Goal: Check status: Check status

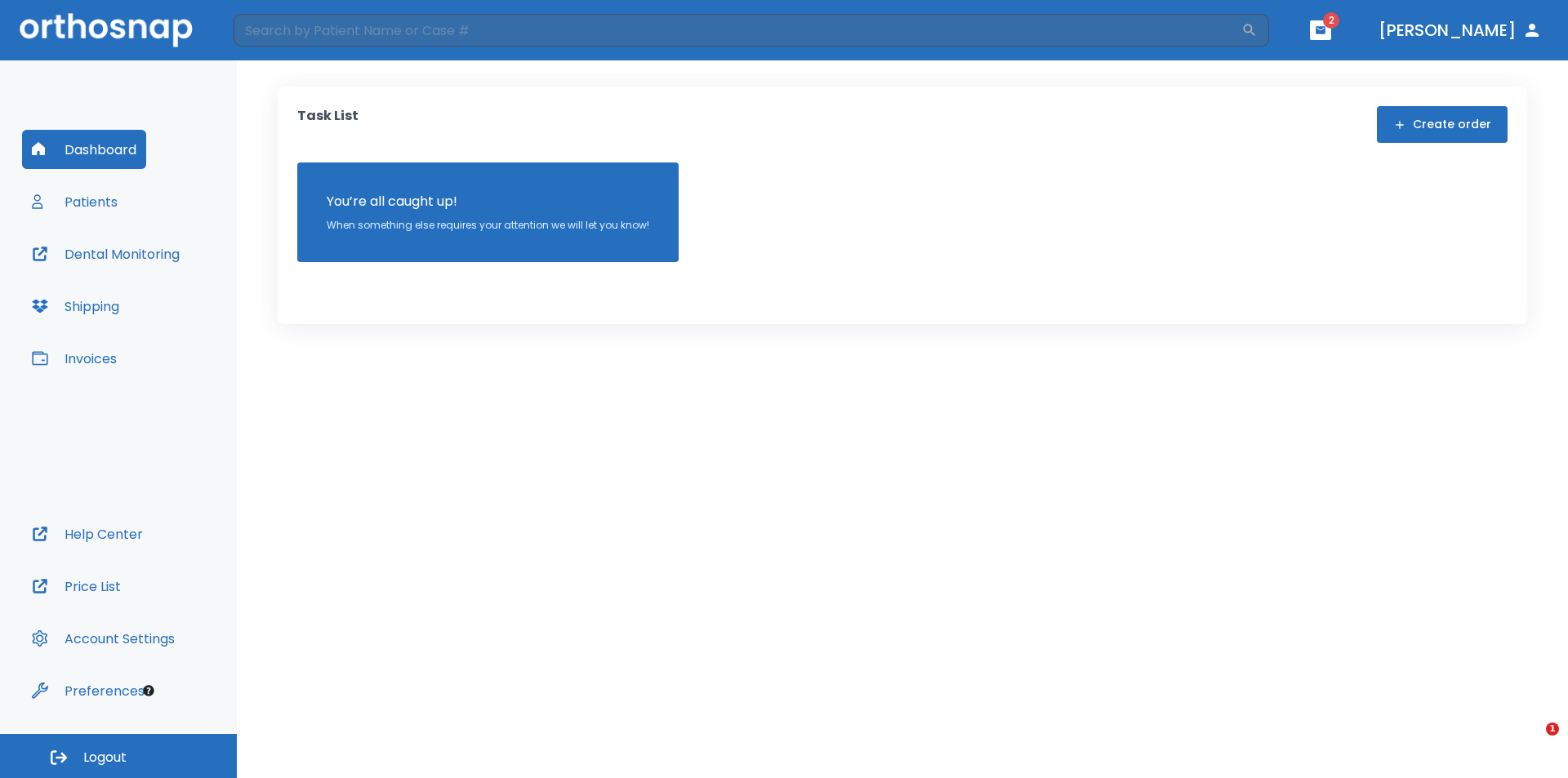
click at [98, 198] on button "Patients" at bounding box center [74, 201] width 105 height 40
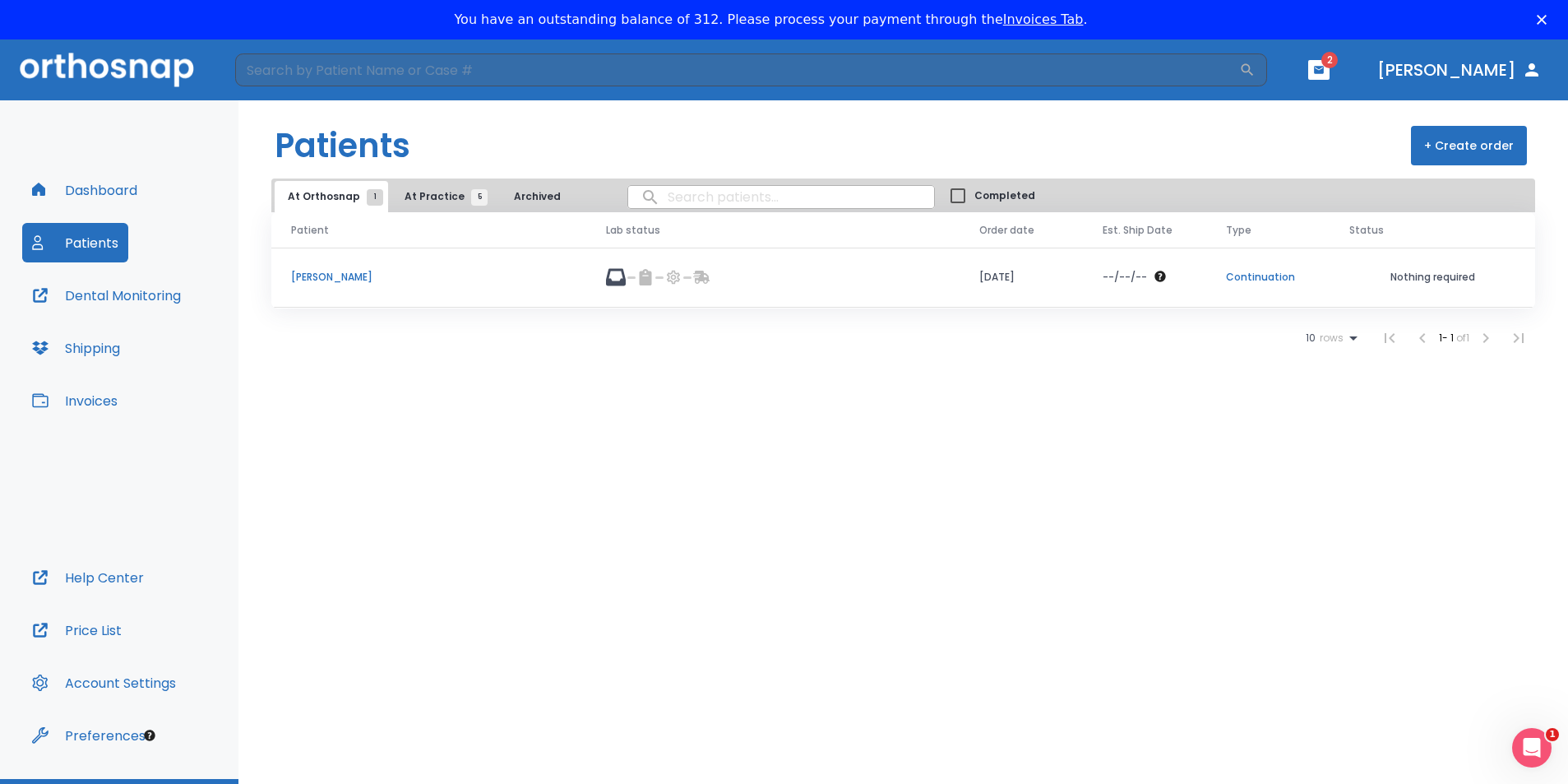
click at [431, 194] on span "At Practice 5" at bounding box center [442, 196] width 75 height 14
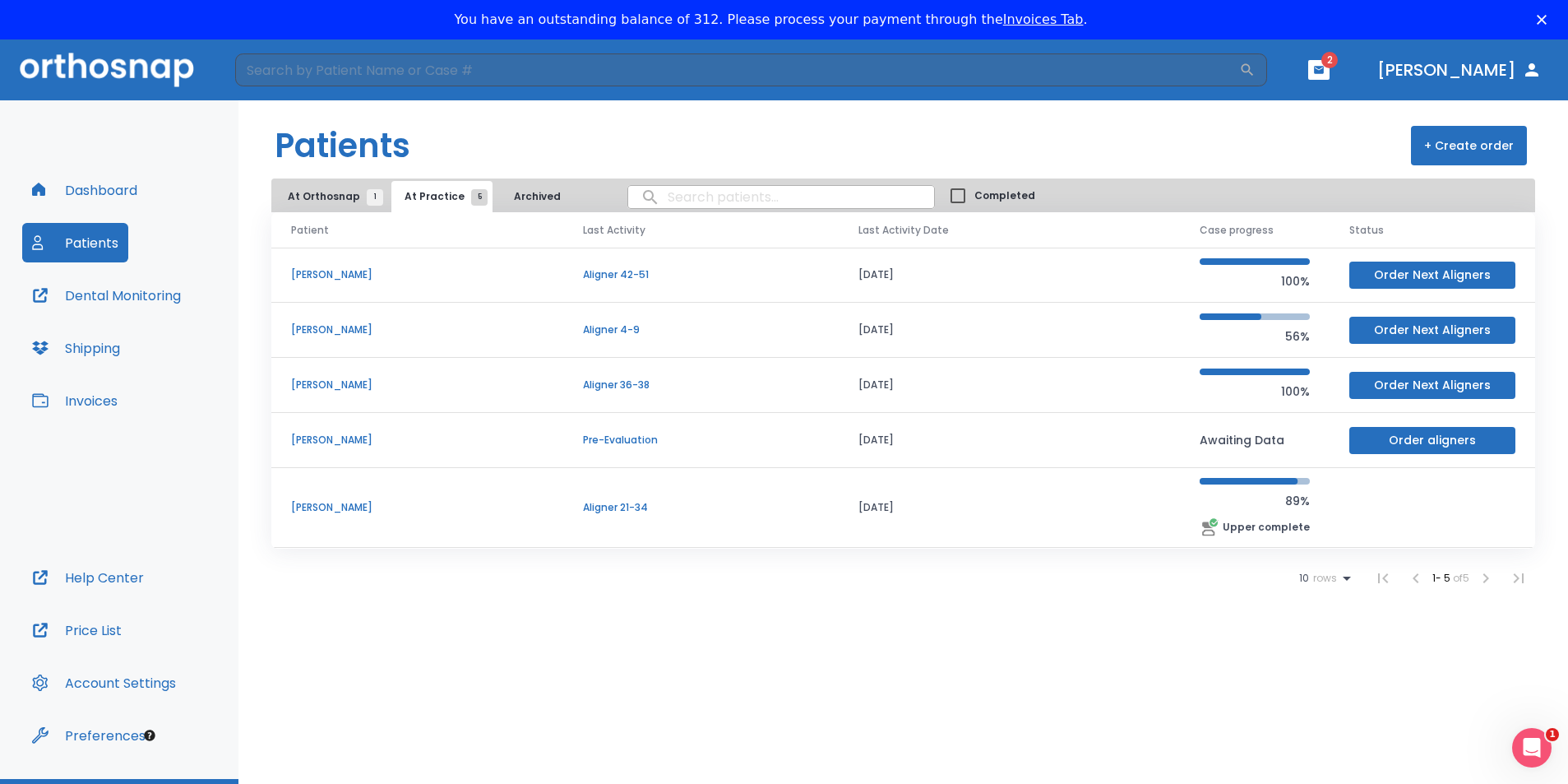
click at [433, 332] on p "[PERSON_NAME]" at bounding box center [418, 330] width 252 height 14
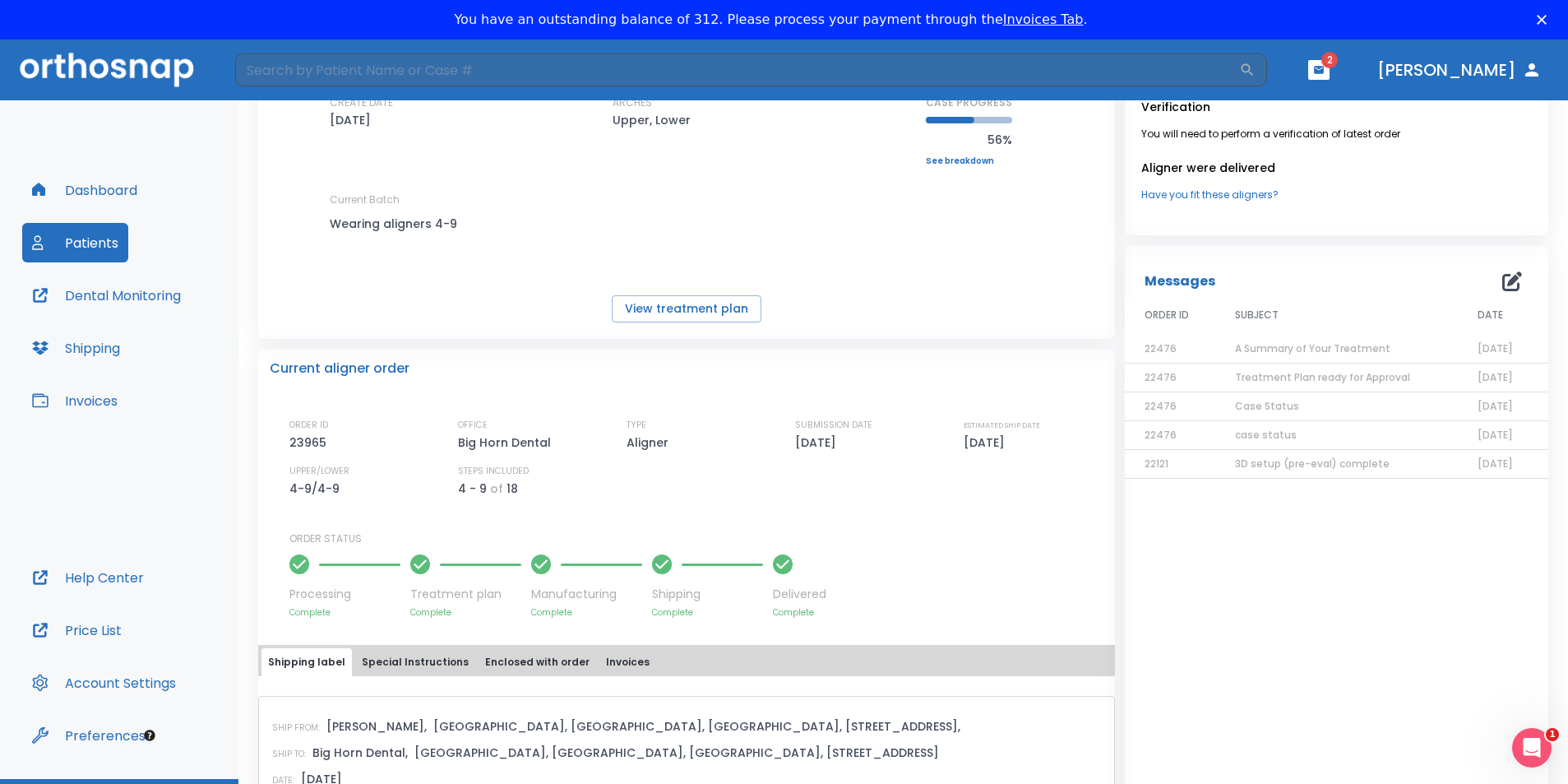
scroll to position [82, 0]
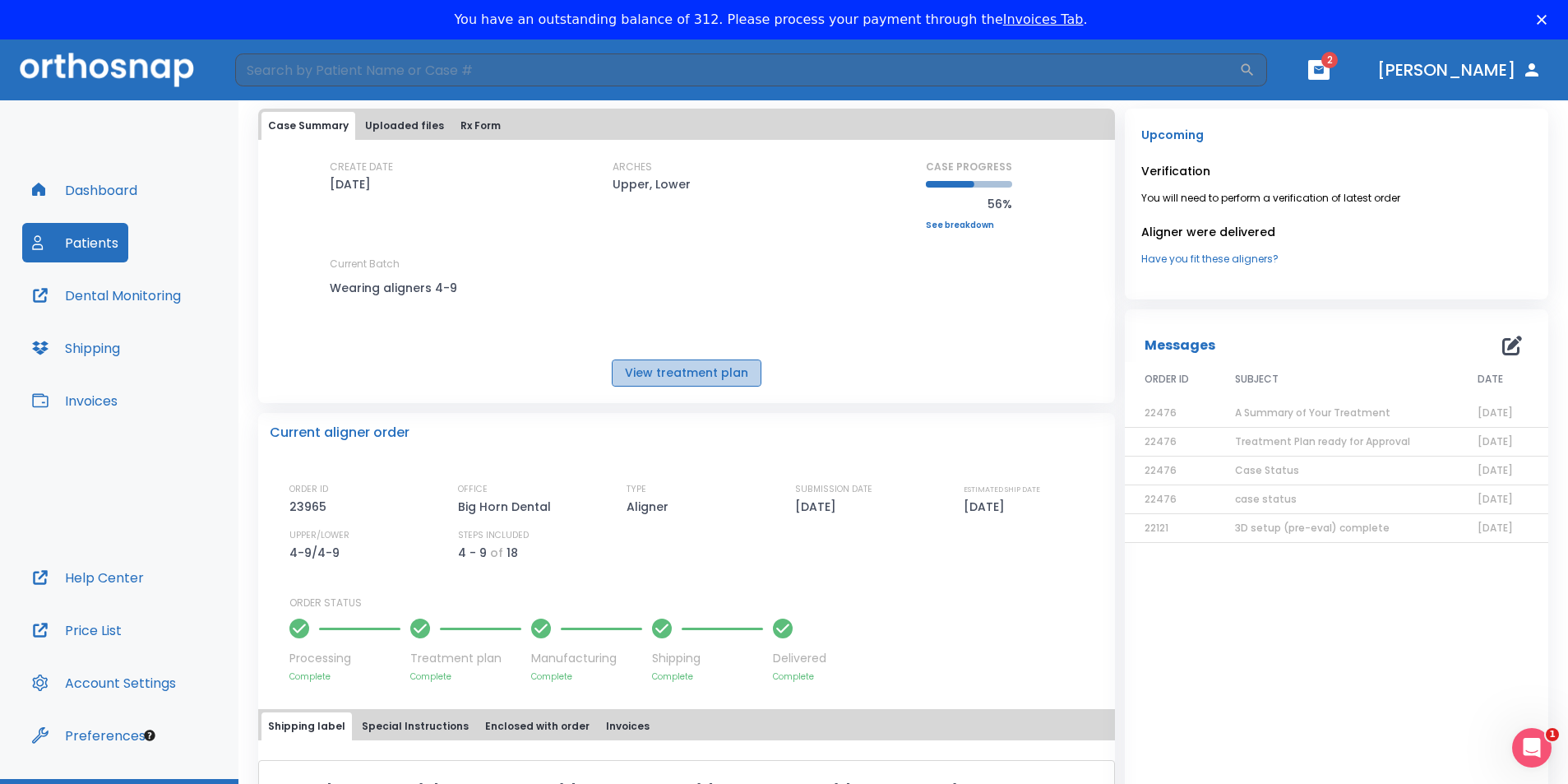
click at [706, 374] on button "View treatment plan" at bounding box center [686, 373] width 150 height 27
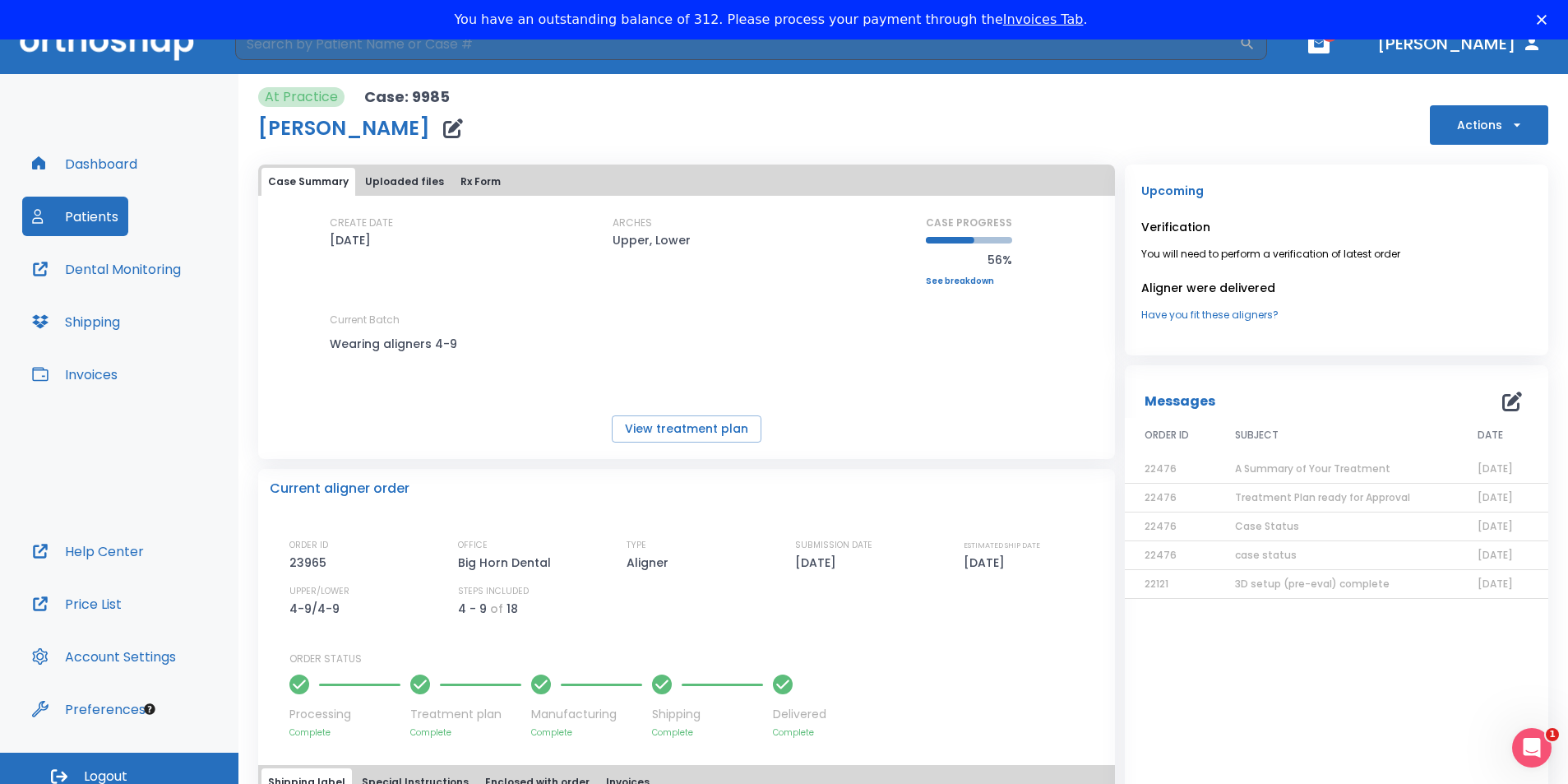
scroll to position [40, 0]
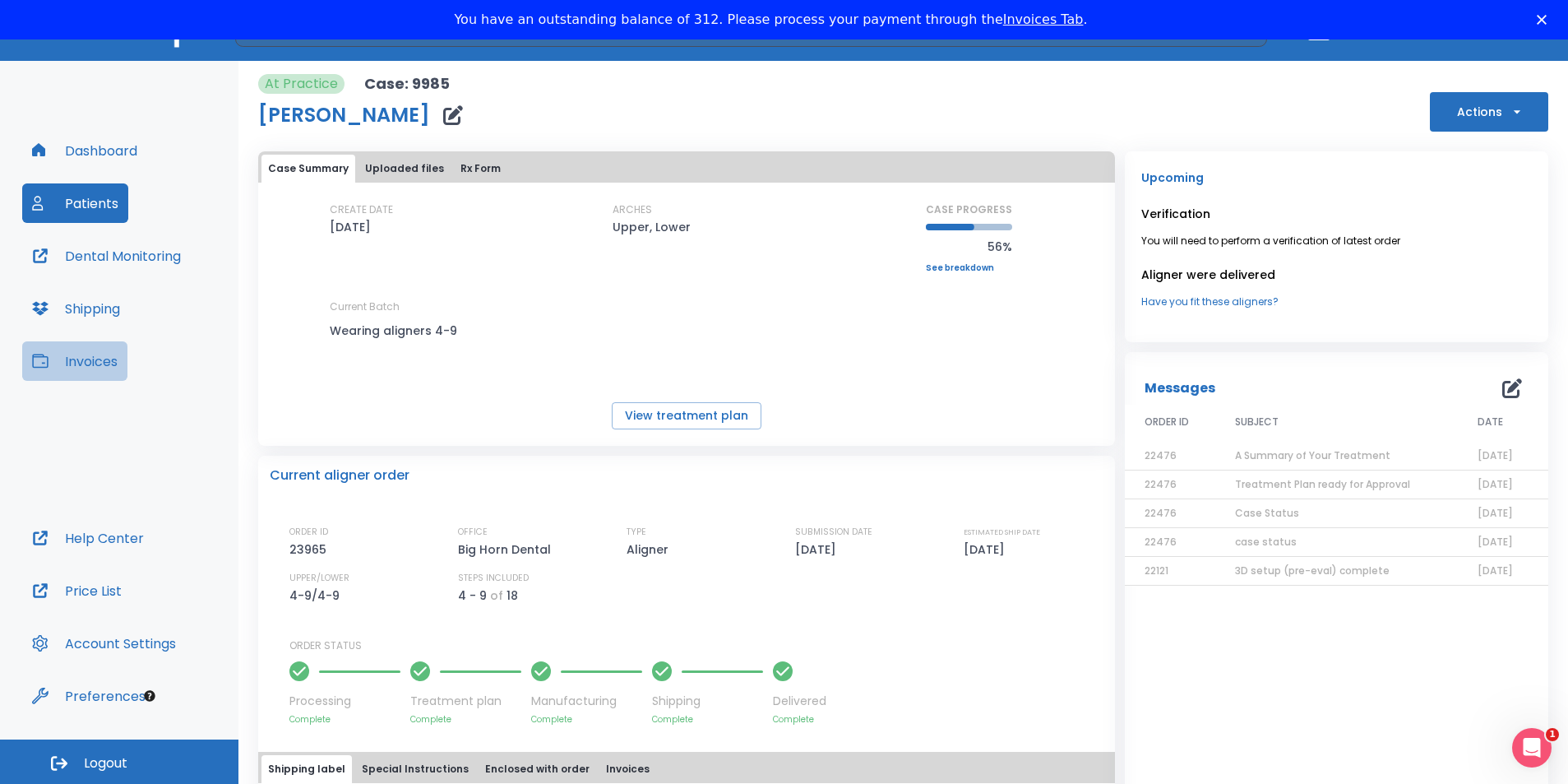
click at [74, 362] on button "Invoices" at bounding box center [75, 361] width 105 height 40
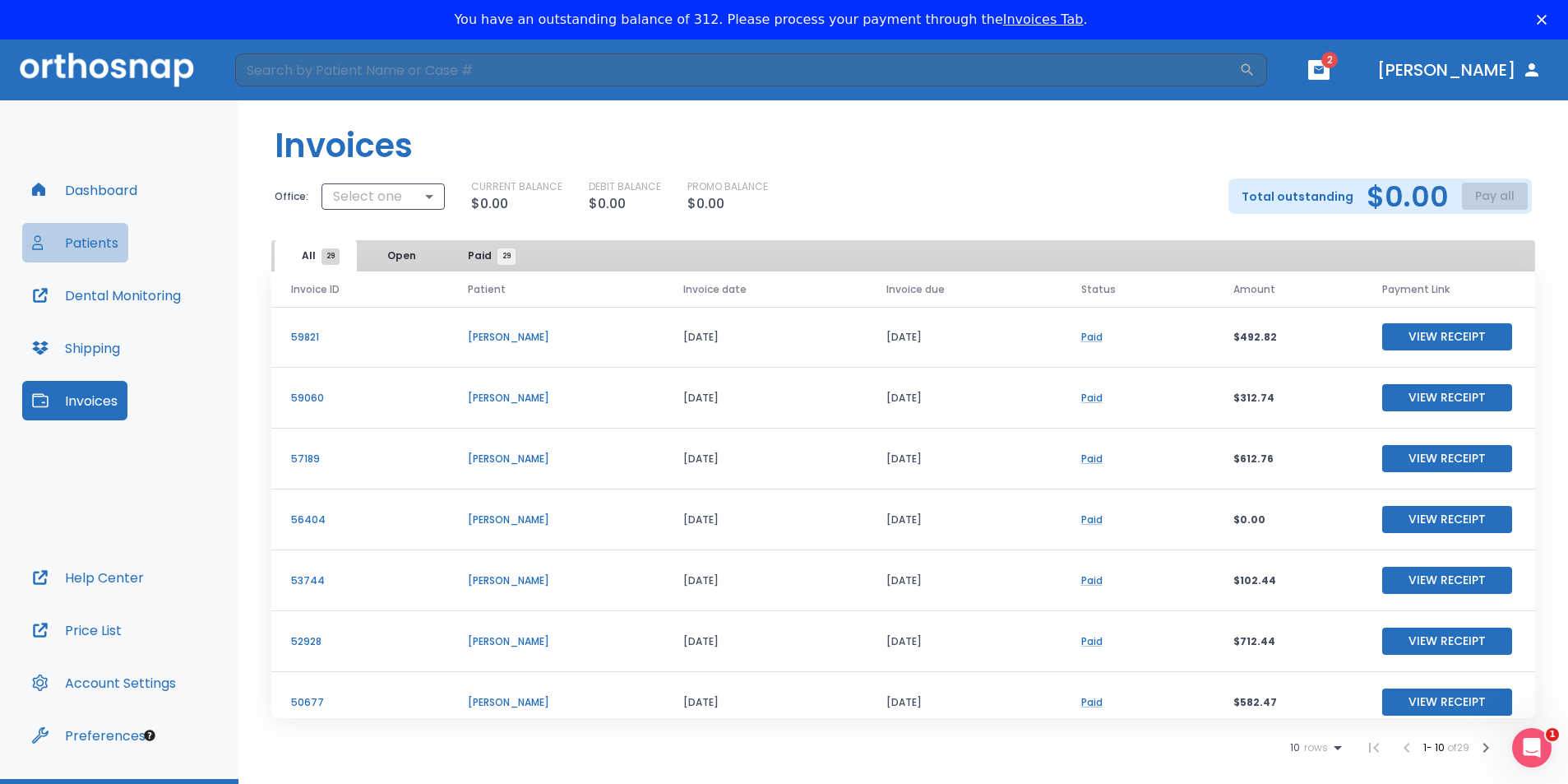
click at [124, 245] on button "Patients" at bounding box center [75, 242] width 106 height 40
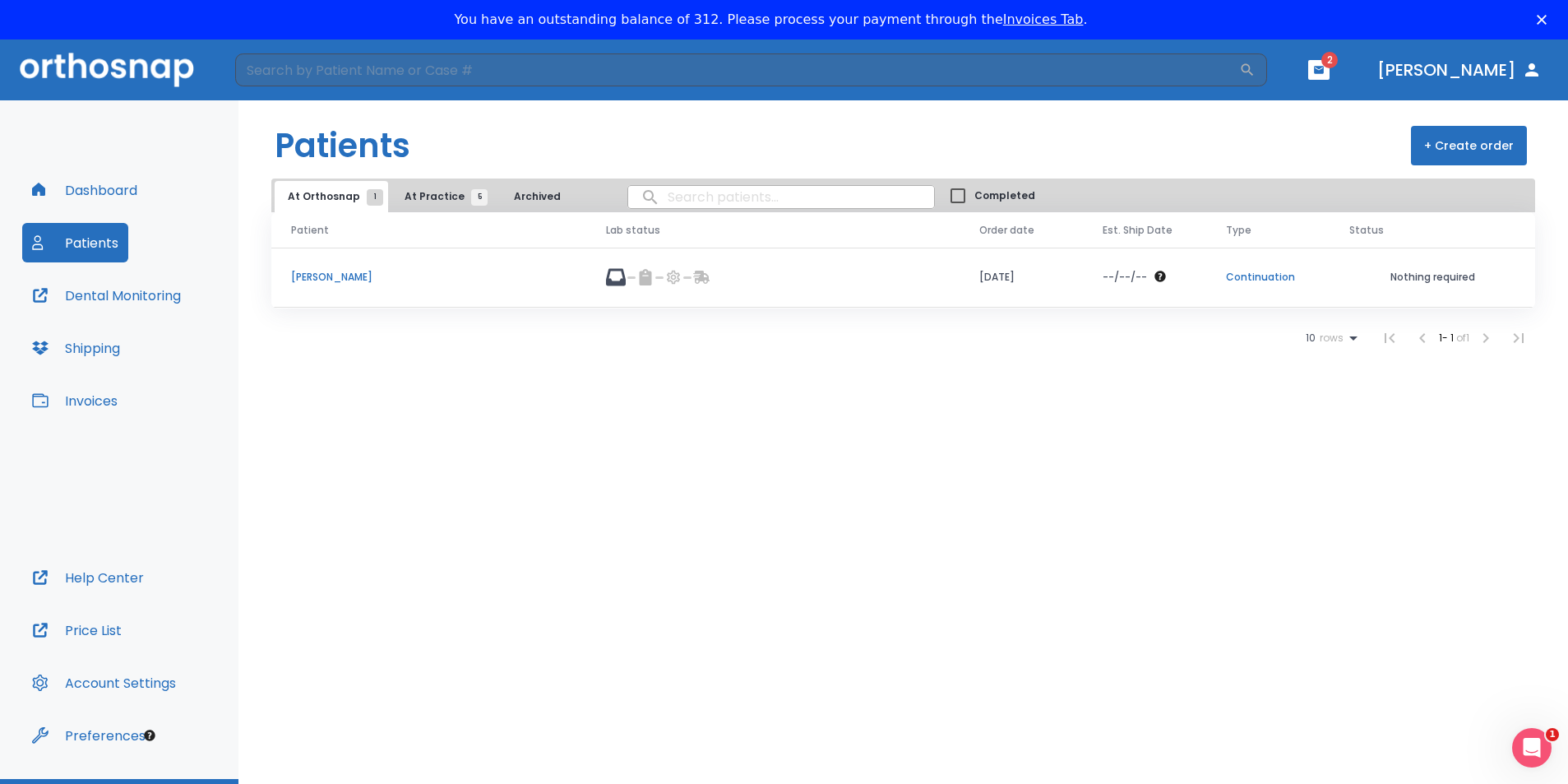
click at [423, 197] on span "At Practice 5" at bounding box center [442, 196] width 75 height 14
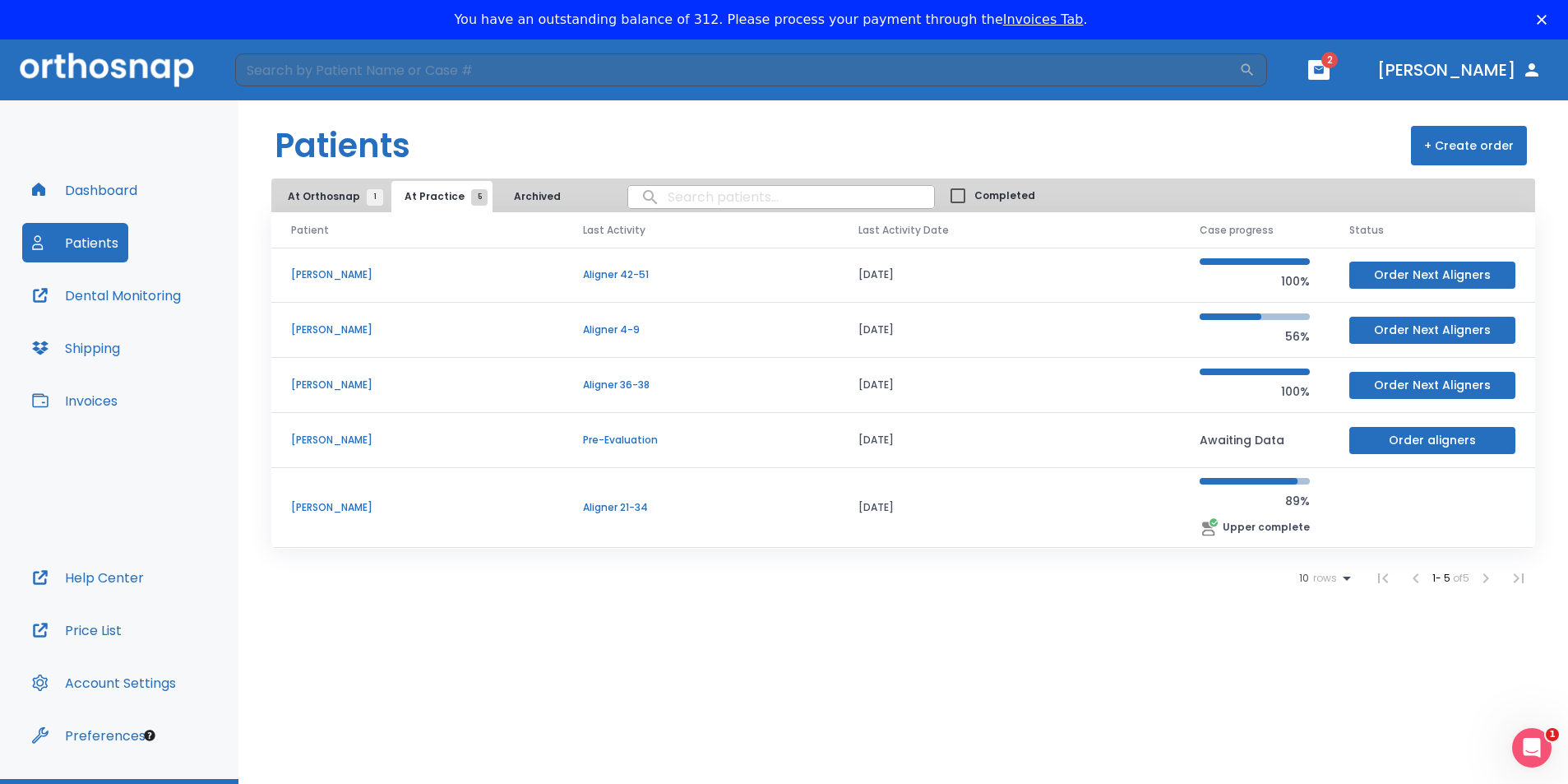
click at [327, 332] on p "[PERSON_NAME]" at bounding box center [418, 330] width 252 height 14
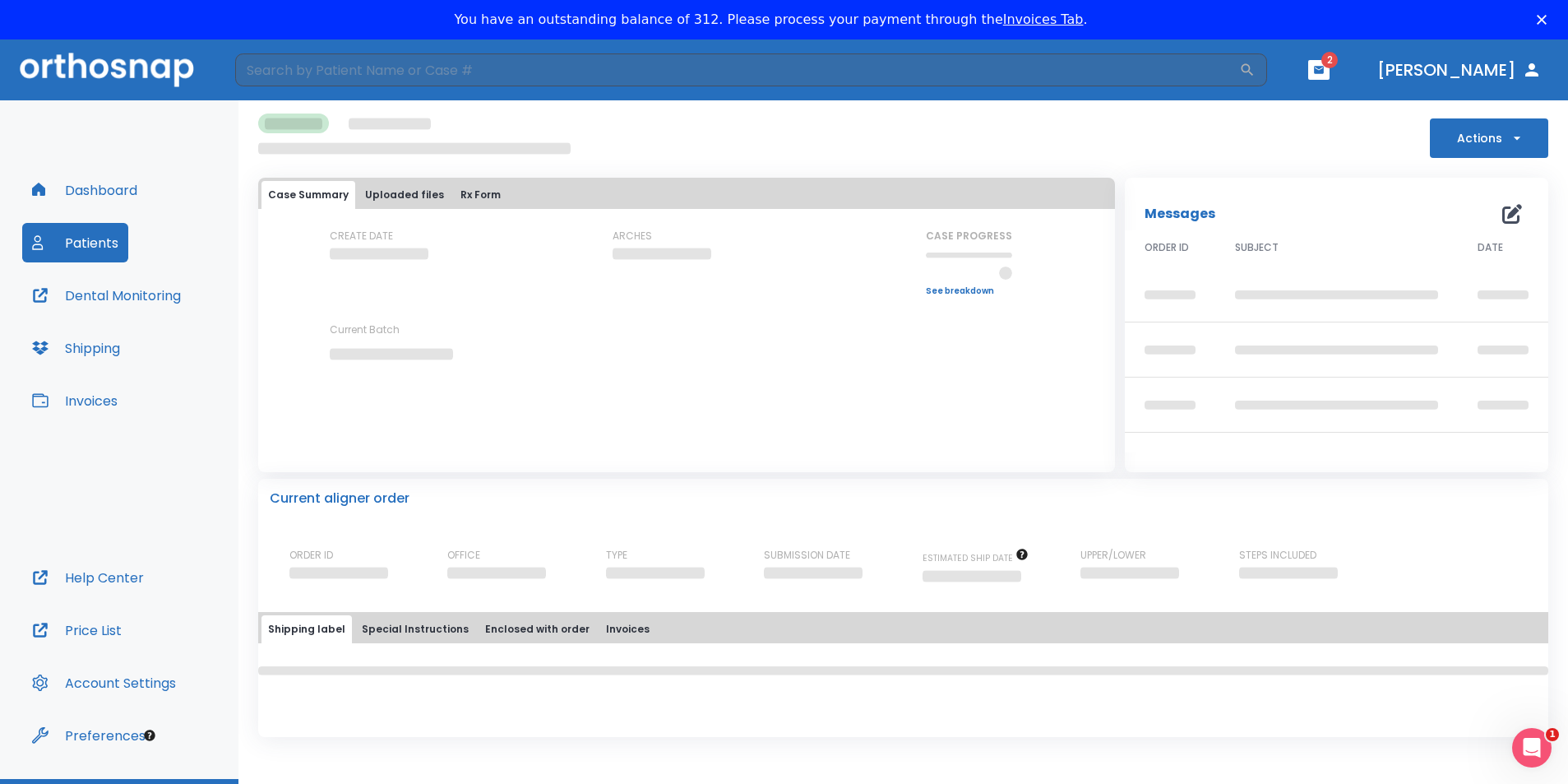
click at [967, 292] on link "See breakdown" at bounding box center [969, 292] width 86 height 10
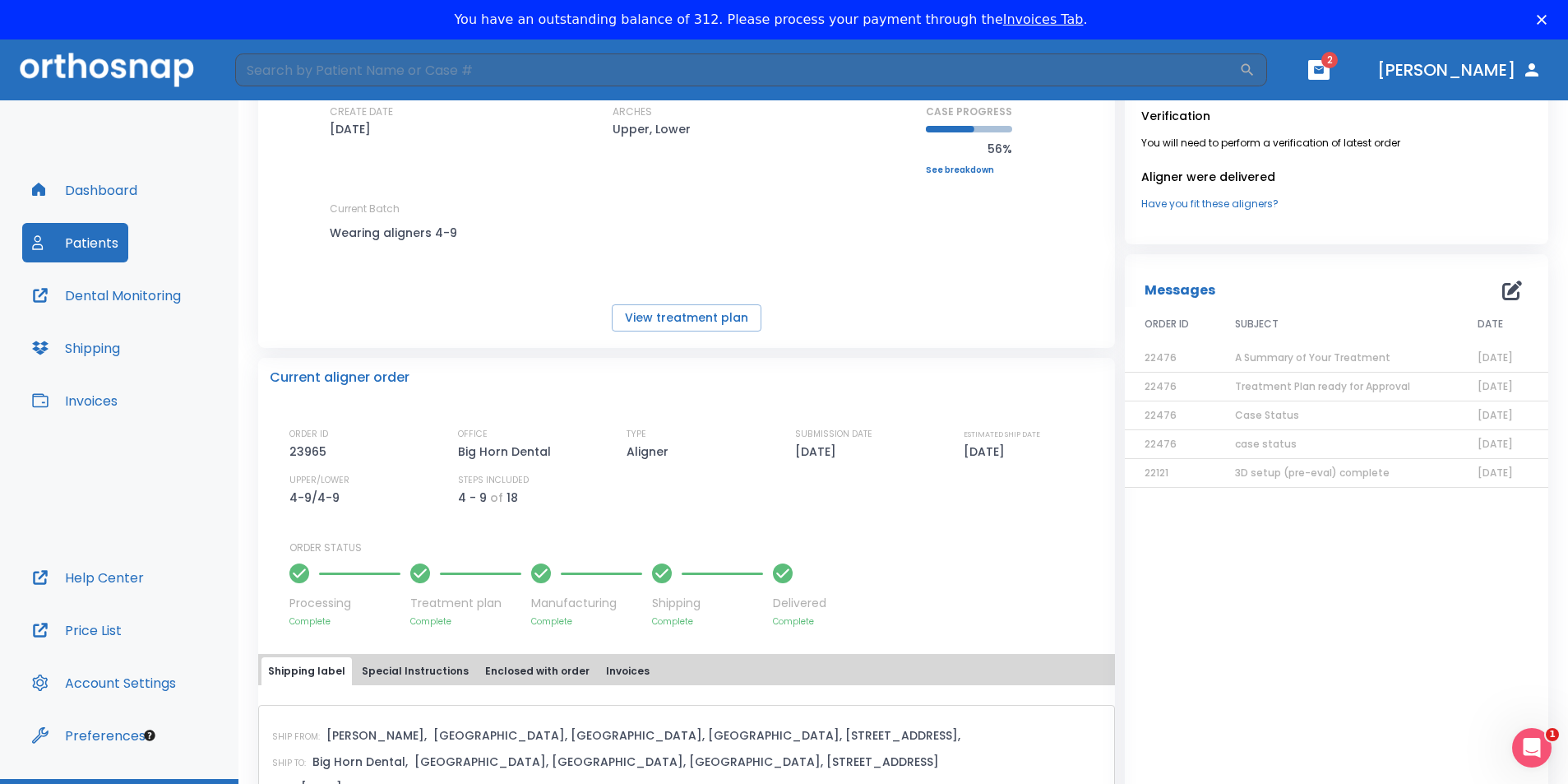
scroll to position [164, 0]
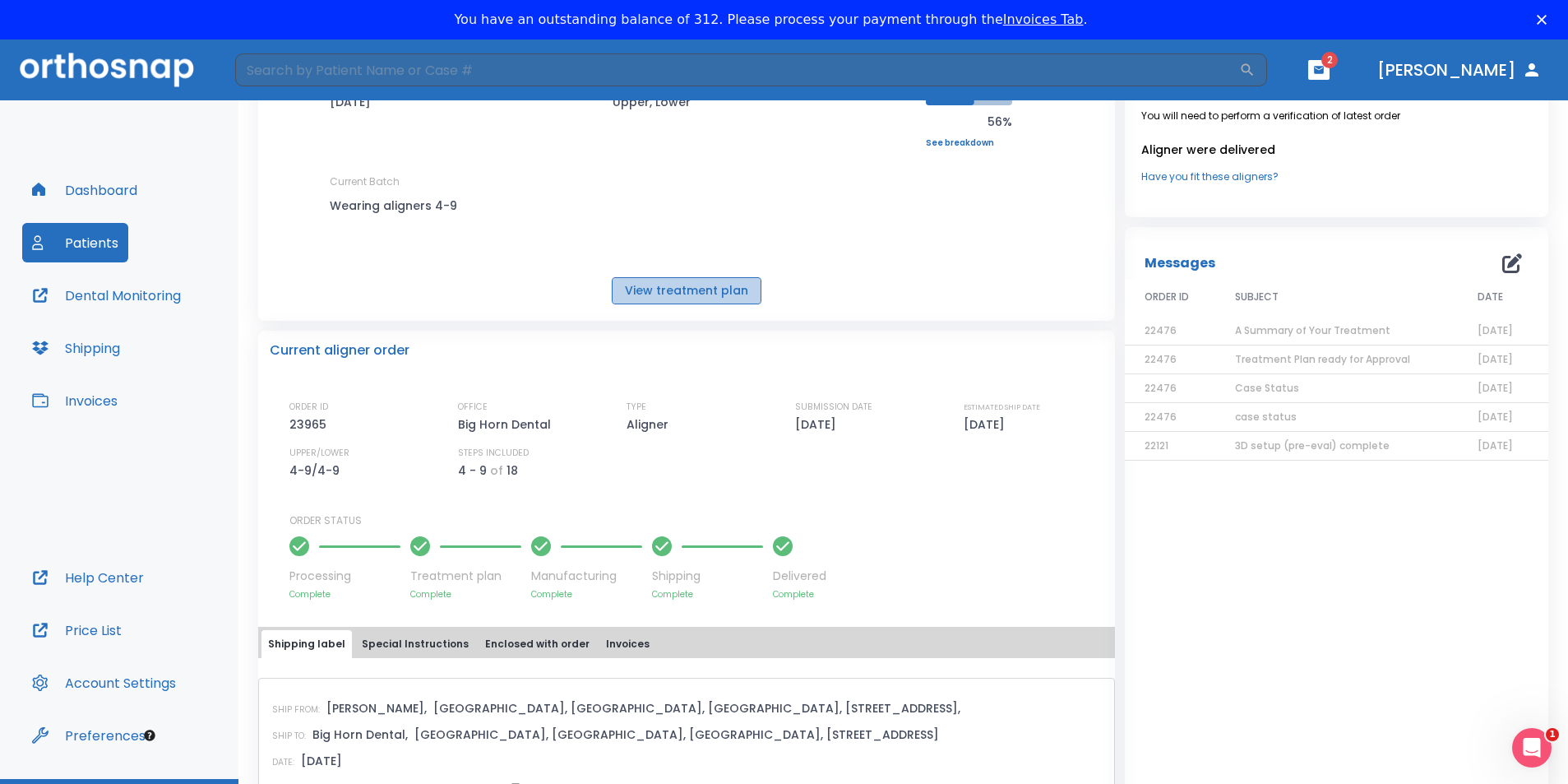
click at [689, 294] on button "View treatment plan" at bounding box center [686, 291] width 150 height 27
